Goal: Task Accomplishment & Management: Manage account settings

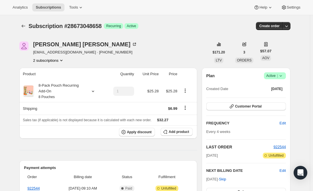
click at [54, 7] on span "Subscriptions" at bounding box center [48, 7] width 25 height 5
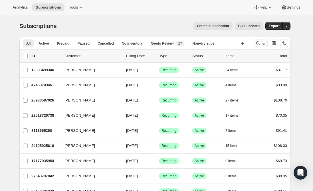
click at [259, 41] on icon "Search and filter results" at bounding box center [258, 43] width 6 height 6
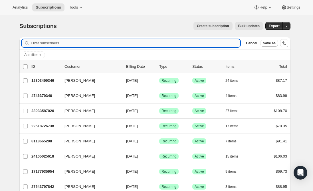
click at [108, 44] on input "Filter subscribers" at bounding box center [135, 43] width 209 height 8
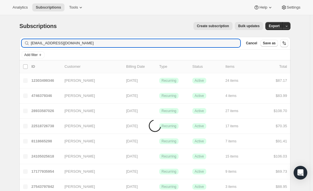
type input "[EMAIL_ADDRESS][DOMAIN_NAME]"
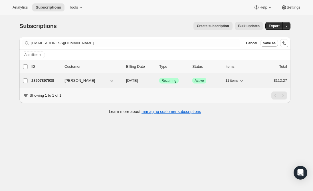
click at [51, 80] on p "28507897938" at bounding box center [45, 81] width 29 height 6
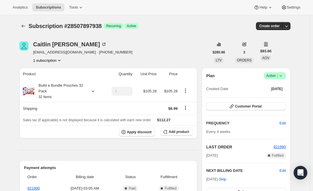
click at [276, 75] on span "Active |" at bounding box center [274, 76] width 17 height 6
click at [283, 97] on span "Cancel subscription" at bounding box center [276, 96] width 32 height 4
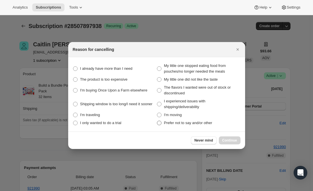
click at [161, 122] on span ":rsj:" at bounding box center [159, 122] width 5 height 5
click at [157, 121] on other "Prefer not to say and/or other" at bounding box center [157, 120] width 0 height 0
radio other "true"
click at [230, 140] on span "Continue" at bounding box center [229, 140] width 15 height 5
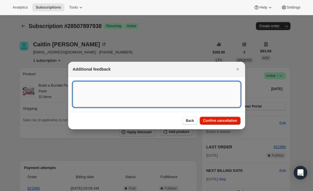
click at [125, 95] on textarea ":rsj:" at bounding box center [157, 94] width 168 height 26
type textarea "Canceled per"
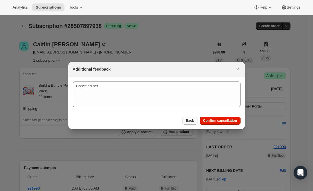
click at [191, 119] on span "Back" at bounding box center [190, 120] width 8 height 5
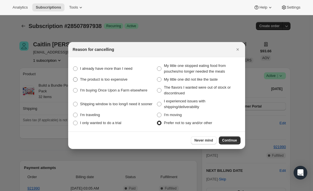
click at [76, 78] on span ":rsj:" at bounding box center [75, 79] width 5 height 5
click at [73, 77] on expensive "The product is too expensive" at bounding box center [73, 77] width 0 height 0
radio expensive "true"
radio other "false"
click at [228, 139] on span "Continue" at bounding box center [229, 140] width 15 height 5
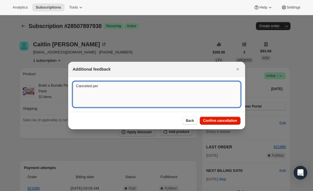
click at [105, 87] on textarea "Canceled per" at bounding box center [157, 94] width 168 height 26
type textarea "Canceled per email"
click at [215, 120] on span "Confirm cancellation" at bounding box center [220, 120] width 34 height 5
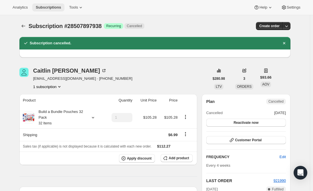
click at [43, 8] on span "Subscriptions" at bounding box center [48, 7] width 25 height 5
